Goal: Manage account settings

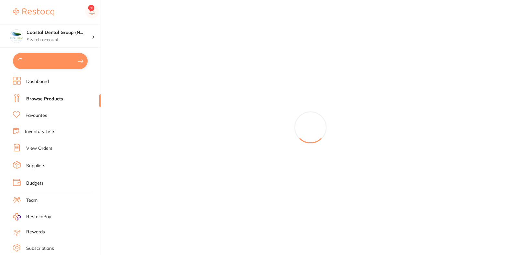
type textarea "CLosed [DATE]"
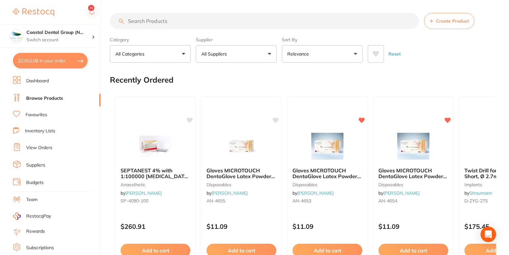
click at [495, 26] on div "Create Product" at bounding box center [303, 21] width 386 height 16
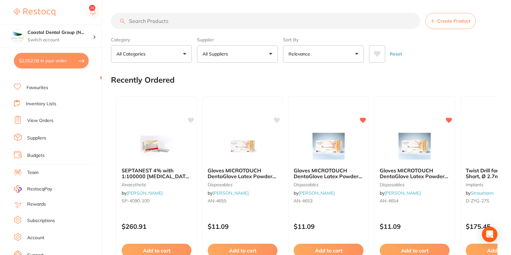
scroll to position [50, 0]
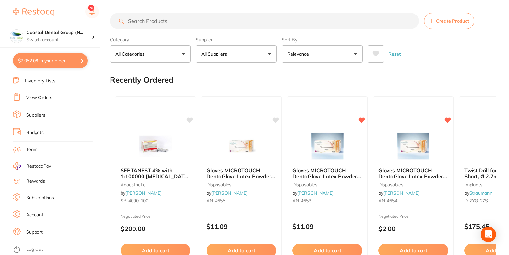
click at [36, 215] on link "Account" at bounding box center [34, 215] width 17 height 6
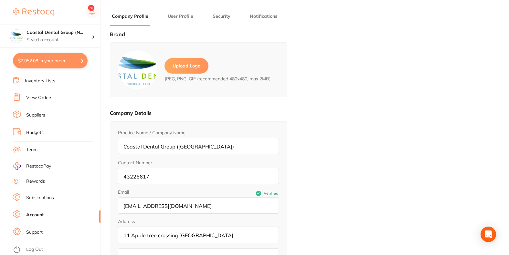
type input "[PERSON_NAME]"
type input "43226617"
type input "[EMAIL_ADDRESS][DOMAIN_NAME]"
click at [34, 249] on link "Log Out" at bounding box center [34, 250] width 17 height 6
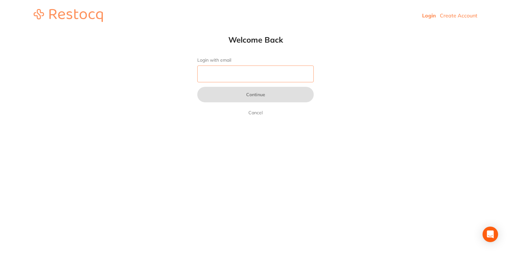
click at [220, 76] on input "Login with email" at bounding box center [255, 74] width 116 height 17
paste input "[EMAIL_ADDRESS][PERSON_NAME][DOMAIN_NAME]"
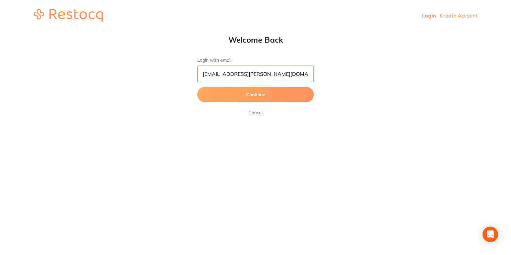
type input "jubin.jose@terrificminds.com"
click at [256, 96] on button "Continue" at bounding box center [255, 95] width 116 height 16
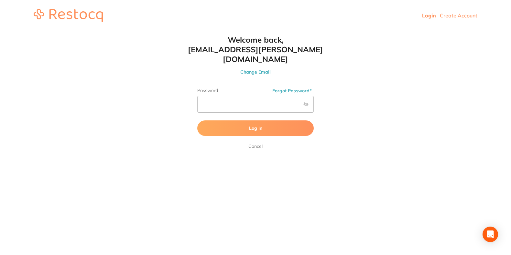
click at [245, 121] on button "Log In" at bounding box center [255, 129] width 116 height 16
